Goal: Complete application form: Complete application form

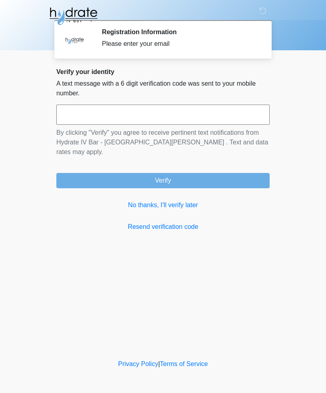
click at [112, 119] on input "text" at bounding box center [162, 115] width 213 height 20
type input "******"
click at [215, 178] on button "Verify" at bounding box center [162, 180] width 213 height 15
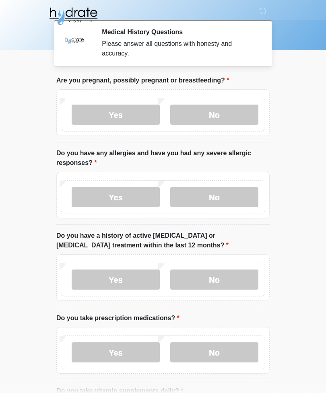
click at [237, 120] on label "No" at bounding box center [214, 115] width 88 height 20
click at [136, 202] on label "Yes" at bounding box center [116, 197] width 88 height 20
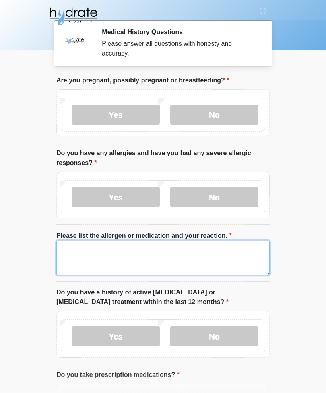
click at [117, 254] on textarea "Please list the allergen or medication and your reaction." at bounding box center [162, 258] width 213 height 35
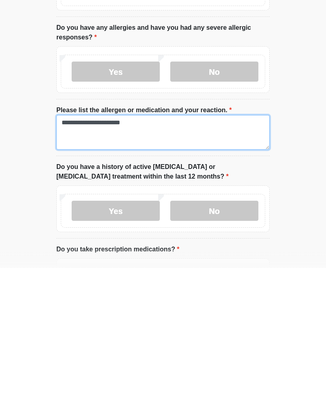
type textarea "**********"
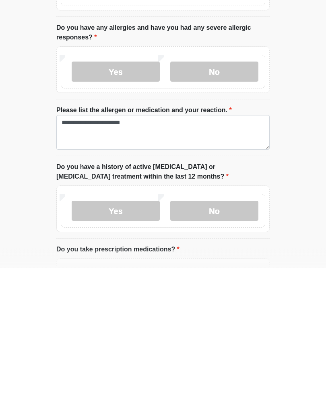
click at [221, 327] on label "No" at bounding box center [214, 337] width 88 height 20
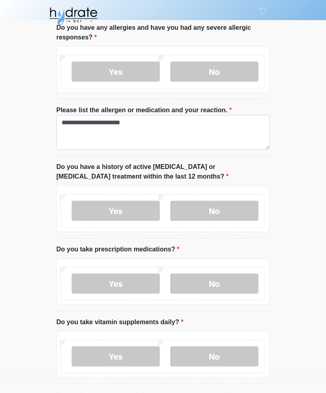
click at [136, 287] on label "Yes" at bounding box center [116, 284] width 88 height 20
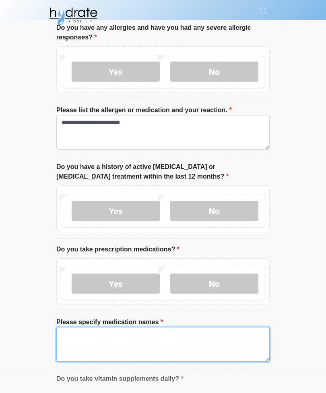
click at [95, 339] on textarea "Please specify medication names" at bounding box center [162, 344] width 213 height 35
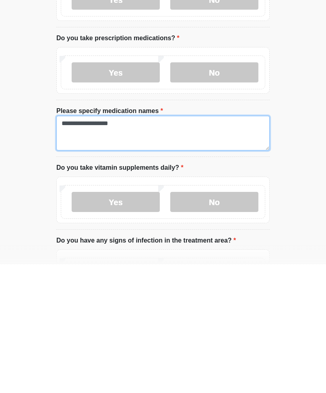
type textarea "**********"
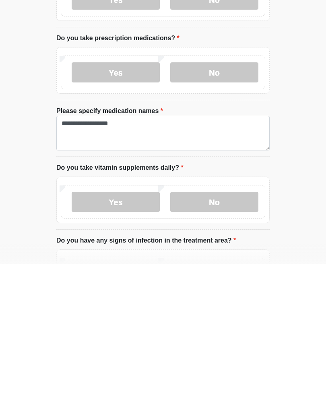
click at [237, 321] on label "No" at bounding box center [214, 331] width 88 height 20
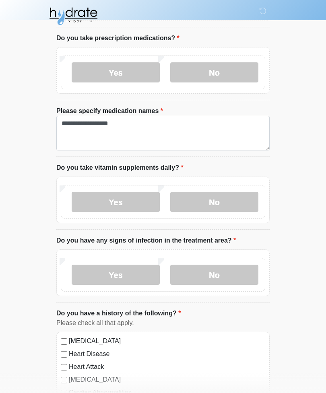
click at [227, 274] on label "No" at bounding box center [214, 275] width 88 height 20
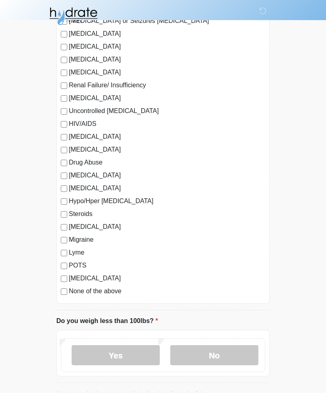
scroll to position [800, 0]
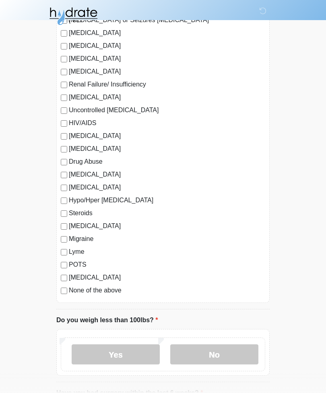
click at [133, 356] on label "Yes" at bounding box center [116, 355] width 88 height 20
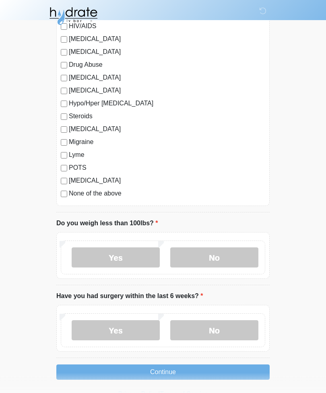
scroll to position [900, 0]
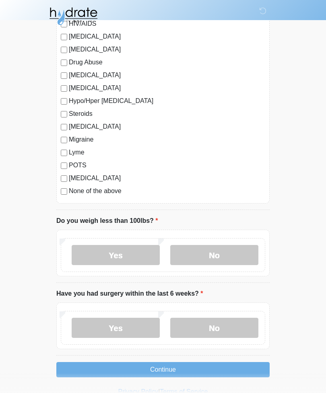
click at [209, 325] on label "No" at bounding box center [214, 328] width 88 height 20
click at [194, 362] on button "Continue" at bounding box center [162, 369] width 213 height 15
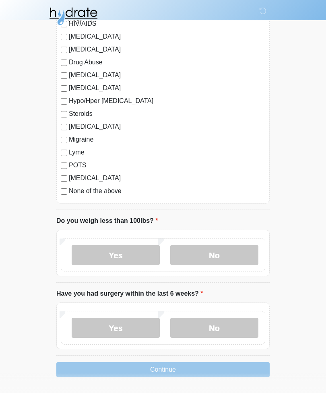
scroll to position [239, 0]
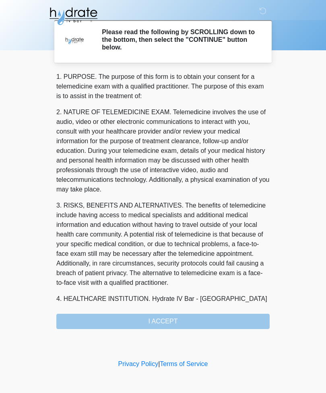
click at [236, 321] on div "1. PURPOSE. The purpose of this form is to obtain your consent for a telemedici…" at bounding box center [162, 200] width 213 height 257
click at [225, 322] on div "1. PURPOSE. The purpose of this form is to obtain your consent for a telemedici…" at bounding box center [162, 200] width 213 height 257
click at [194, 319] on div "1. PURPOSE. The purpose of this form is to obtain your consent for a telemedici…" at bounding box center [162, 200] width 213 height 257
click at [25, 370] on div "Privacy Policy | Terms of Service" at bounding box center [163, 377] width 326 height 34
click at [18, 386] on div "Privacy Policy | Terms of Service" at bounding box center [163, 377] width 326 height 34
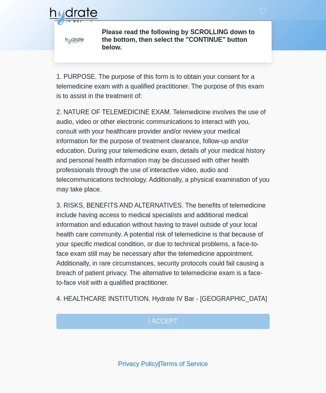
click at [19, 377] on div "Privacy Policy | Terms of Service" at bounding box center [163, 377] width 326 height 34
click at [161, 327] on div "1. PURPOSE. The purpose of this form is to obtain your consent for a telemedici…" at bounding box center [162, 200] width 213 height 257
click at [161, 325] on div "1. PURPOSE. The purpose of this form is to obtain your consent for a telemedici…" at bounding box center [162, 200] width 213 height 257
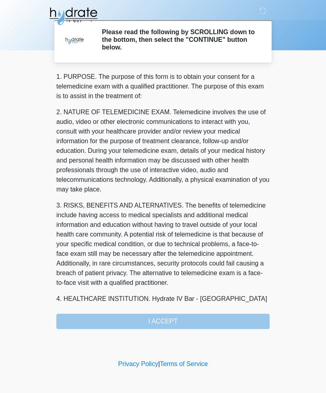
click at [239, 37] on h2 "Please read the following by SCROLLING down to the bottom, then select the "CON…" at bounding box center [180, 39] width 156 height 23
click at [263, 14] on icon at bounding box center [262, 10] width 7 height 7
click at [195, 319] on div "1. PURPOSE. The purpose of this form is to obtain your consent for a telemedici…" at bounding box center [162, 200] width 213 height 257
click at [190, 321] on div "1. PURPOSE. The purpose of this form is to obtain your consent for a telemedici…" at bounding box center [162, 200] width 213 height 257
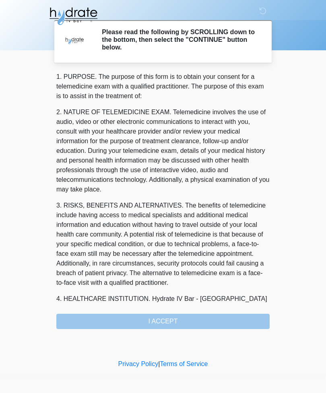
click at [190, 322] on div "1. PURPOSE. The purpose of this form is to obtain your consent for a telemedici…" at bounding box center [162, 200] width 213 height 257
click at [220, 316] on div "1. PURPOSE. The purpose of this form is to obtain your consent for a telemedici…" at bounding box center [162, 200] width 213 height 257
click at [170, 319] on div "1. PURPOSE. The purpose of this form is to obtain your consent for a telemedici…" at bounding box center [162, 200] width 213 height 257
click at [225, 45] on h2 "Please read the following by SCROLLING down to the bottom, then select the "CON…" at bounding box center [180, 39] width 156 height 23
click at [219, 43] on h2 "Please read the following by SCROLLING down to the bottom, then select the "CON…" at bounding box center [180, 39] width 156 height 23
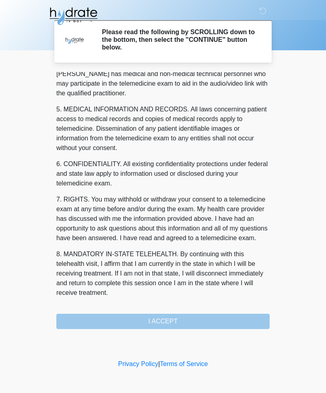
scroll to position [244, 0]
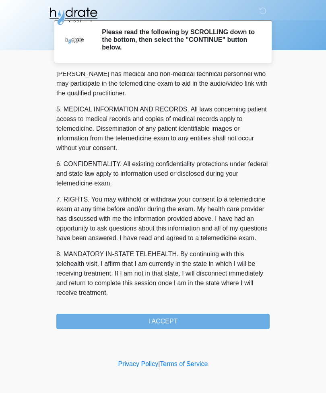
click at [174, 320] on button "I ACCEPT" at bounding box center [162, 321] width 213 height 15
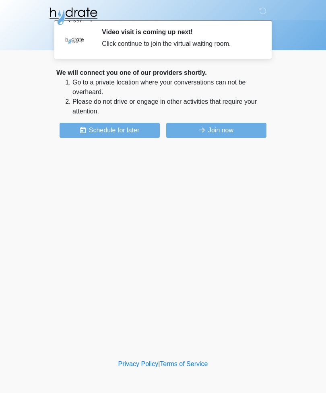
click at [231, 132] on button "Join now" at bounding box center [216, 130] width 100 height 15
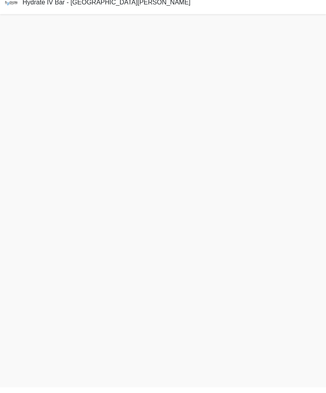
scroll to position [2, 0]
